Goal: Information Seeking & Learning: Learn about a topic

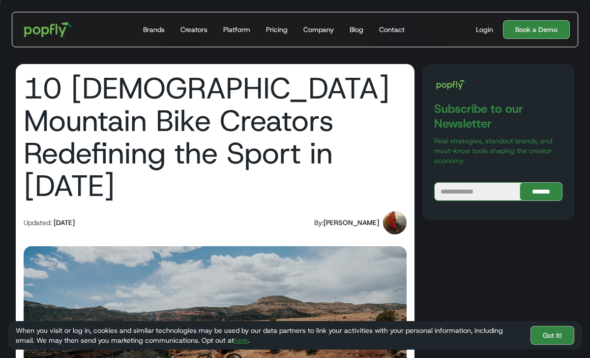
click at [58, 35] on img "home" at bounding box center [48, 29] width 61 height 29
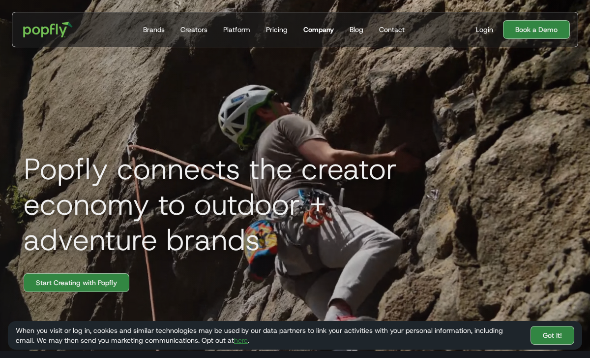
click at [323, 32] on div "Company" at bounding box center [319, 30] width 31 height 10
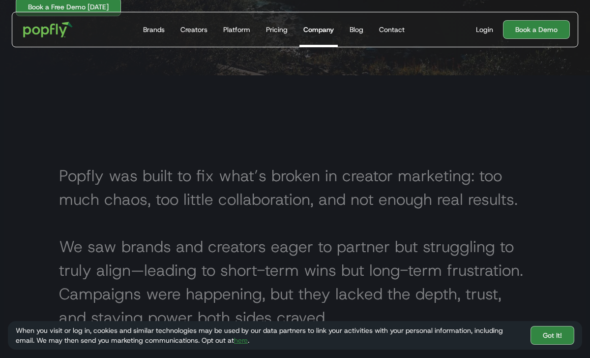
scroll to position [253, 0]
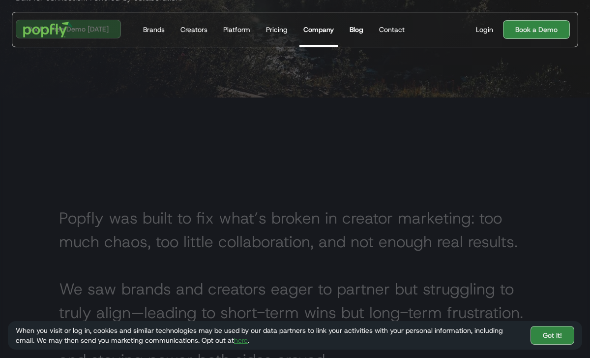
click at [357, 30] on div "Blog" at bounding box center [357, 30] width 14 height 10
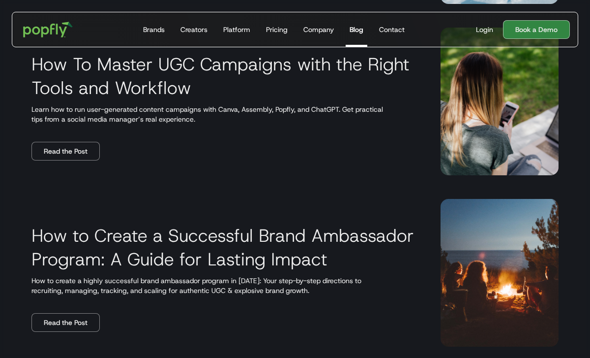
scroll to position [1105, 0]
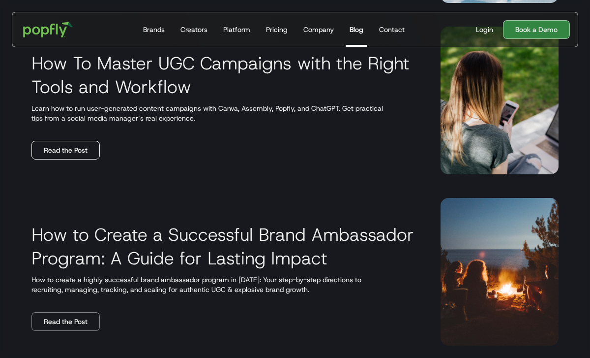
click at [73, 149] on link "Read the Post" at bounding box center [65, 150] width 68 height 19
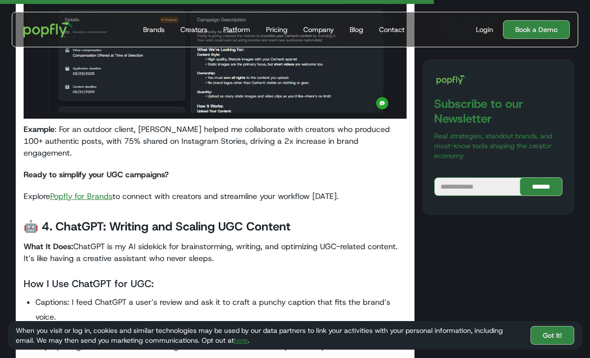
scroll to position [2257, 0]
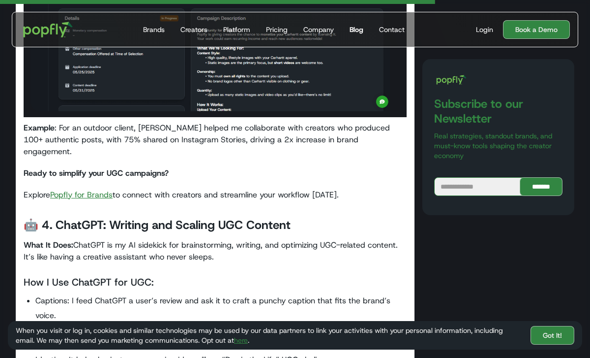
click at [353, 29] on div "Blog" at bounding box center [357, 30] width 14 height 10
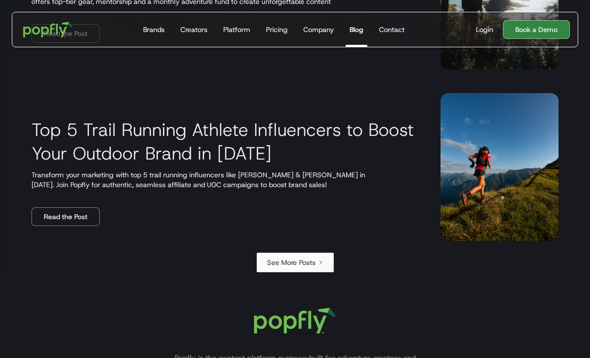
scroll to position [1761, 0]
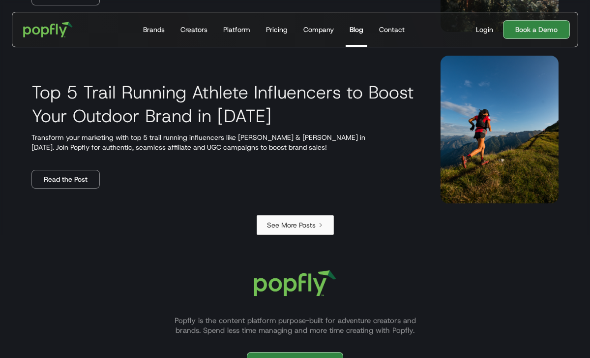
click at [288, 226] on div "See More Posts" at bounding box center [291, 225] width 49 height 10
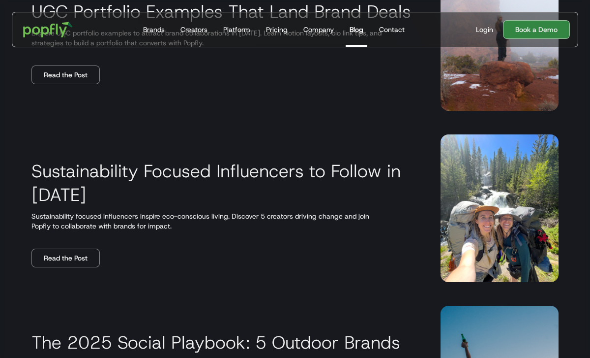
scroll to position [650, 0]
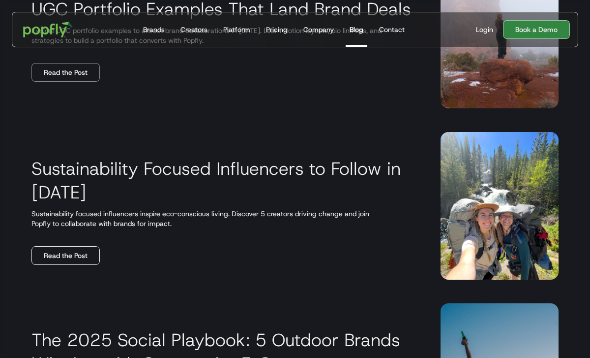
click at [59, 250] on link "Read the Post" at bounding box center [65, 255] width 68 height 19
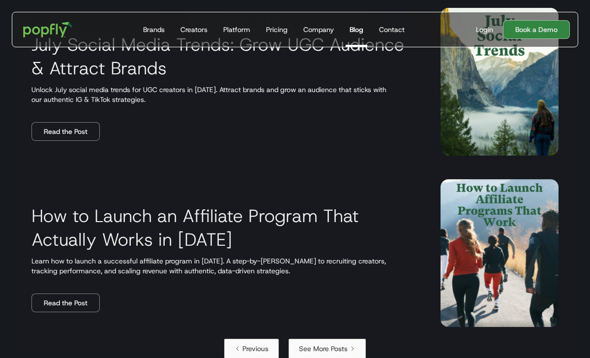
scroll to position [1632, 0]
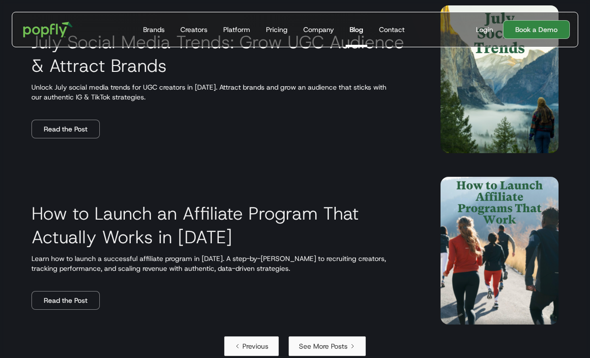
click at [324, 338] on link "See More Posts" at bounding box center [327, 346] width 77 height 20
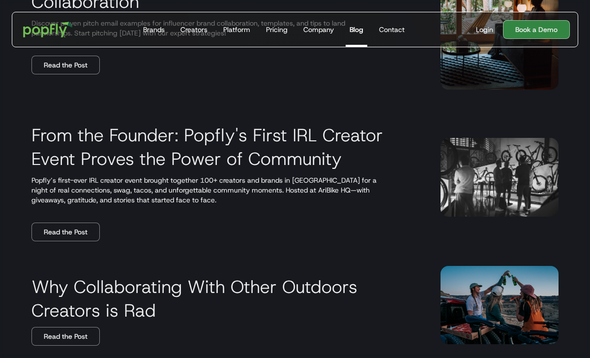
scroll to position [499, 0]
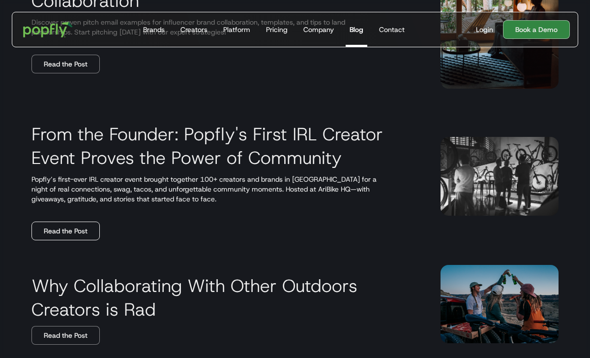
click at [45, 231] on link "Read the Post" at bounding box center [65, 230] width 68 height 19
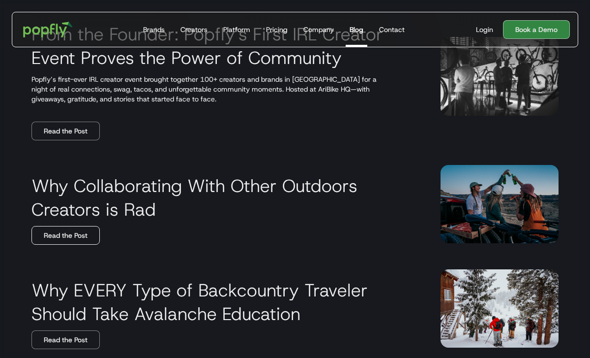
scroll to position [609, 0]
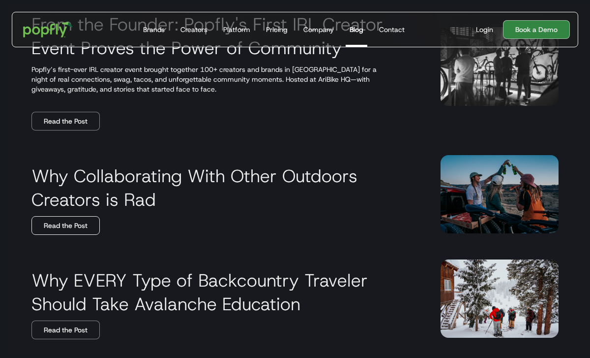
click at [63, 227] on link "Read the Post" at bounding box center [65, 225] width 68 height 19
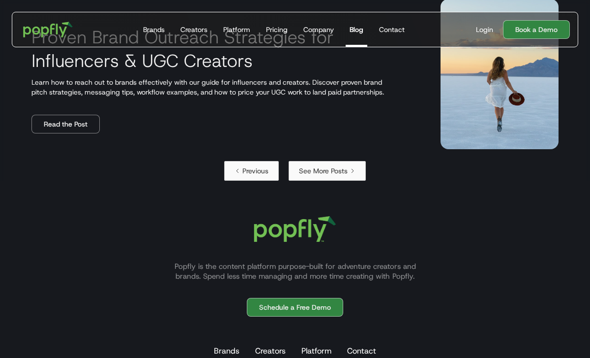
scroll to position [1621, 0]
click at [331, 169] on div "See More Posts" at bounding box center [323, 170] width 49 height 10
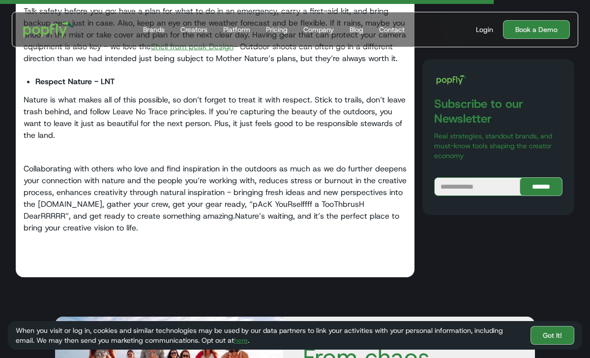
scroll to position [1113, 0]
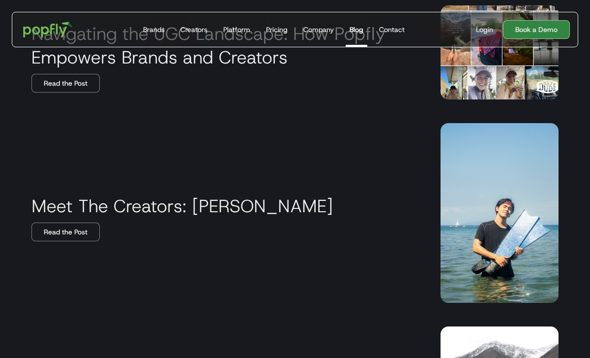
scroll to position [264, 0]
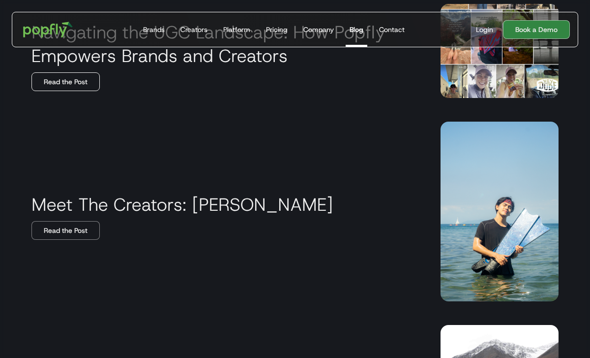
click at [86, 85] on link "Read the Post" at bounding box center [65, 81] width 68 height 19
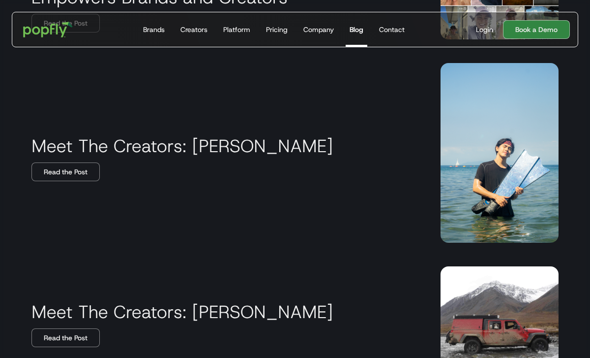
scroll to position [333, 0]
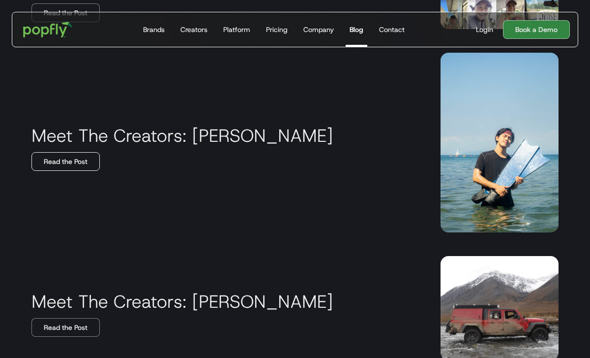
click at [67, 154] on link "Read the Post" at bounding box center [65, 161] width 68 height 19
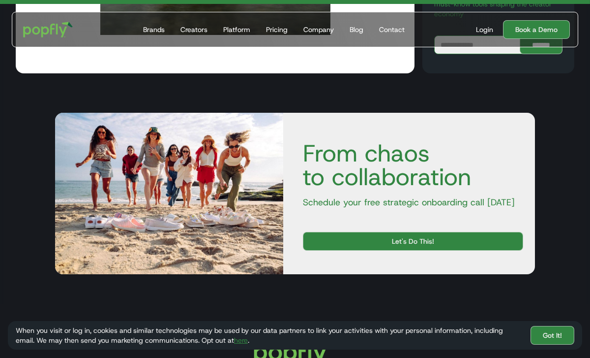
scroll to position [2316, 0]
